Goal: Task Accomplishment & Management: Manage account settings

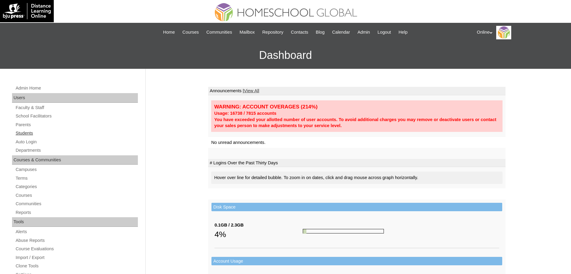
click at [31, 131] on link "Students" at bounding box center [76, 133] width 123 height 8
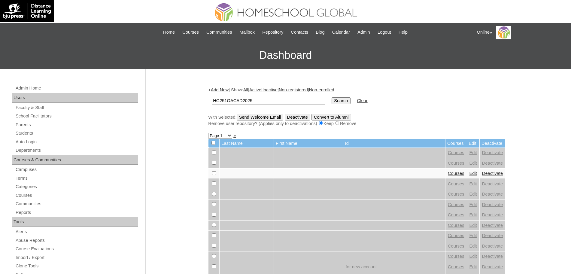
type input "HG251OACAD2025"
click at [332, 99] on input "Search" at bounding box center [341, 100] width 19 height 7
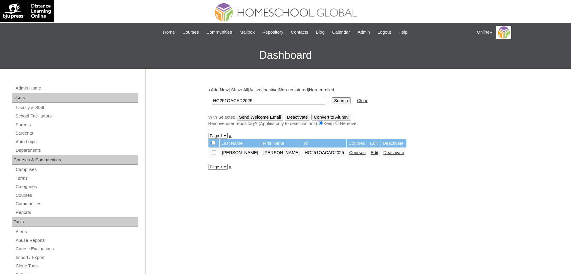
click at [349, 153] on link "Courses" at bounding box center [357, 152] width 17 height 5
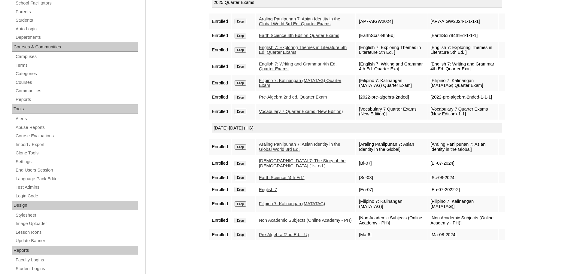
scroll to position [111, 0]
